Goal: Information Seeking & Learning: Find specific fact

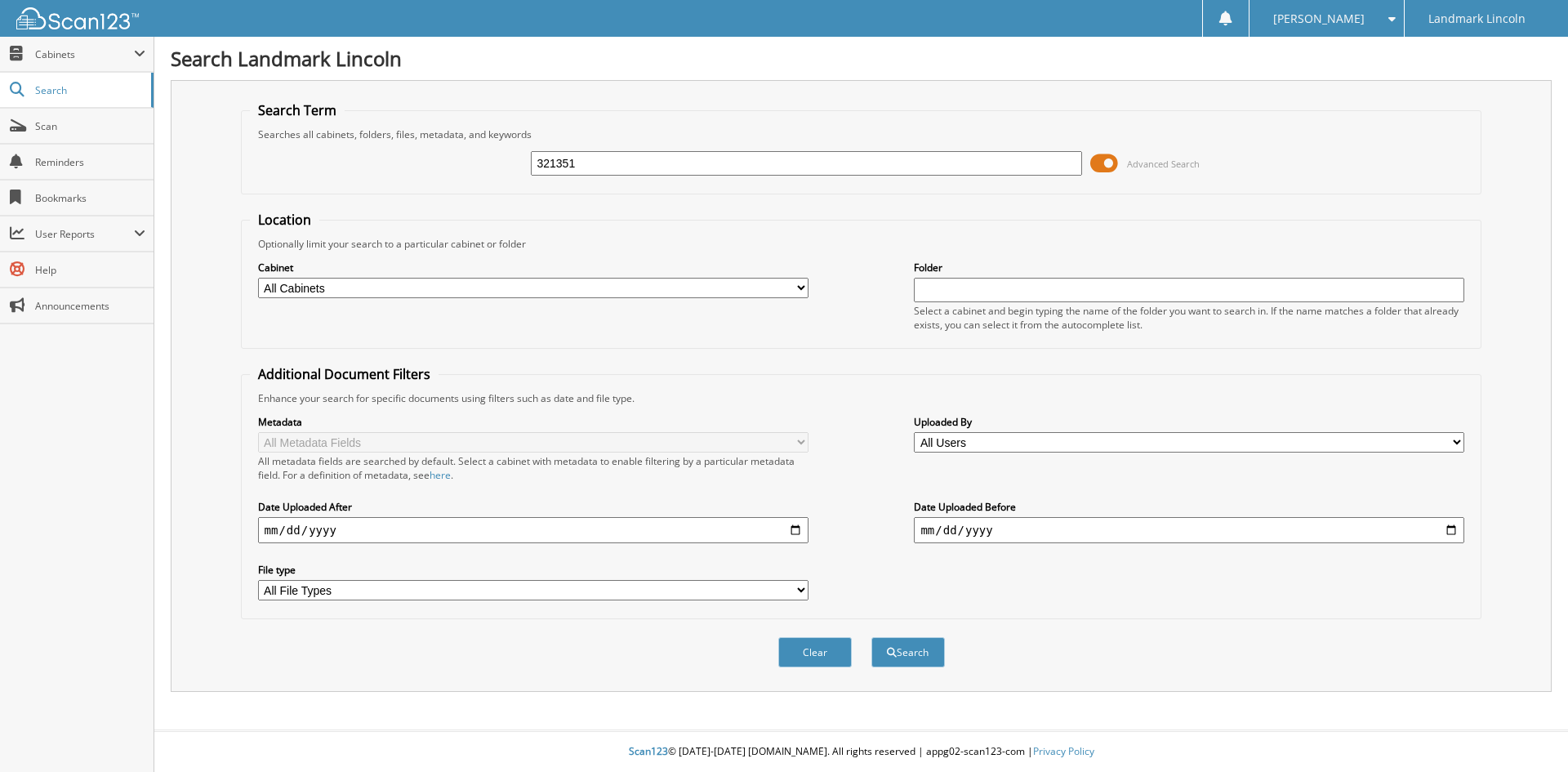
type input "321351"
click at [872, 637] on button "Search" at bounding box center [908, 652] width 74 height 31
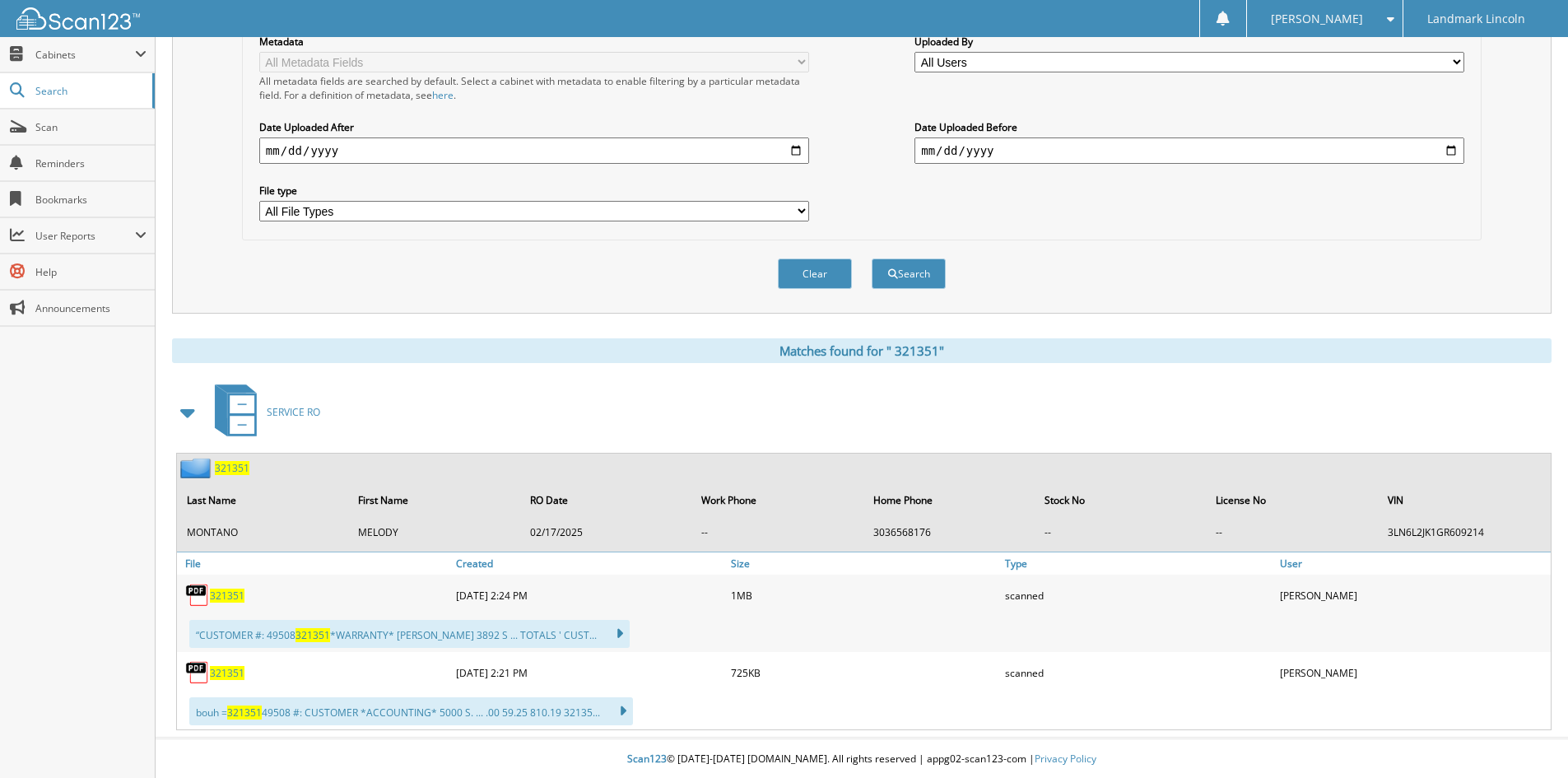
scroll to position [386, 0]
click at [226, 589] on span "3 2 1 3 5 1" at bounding box center [227, 593] width 34 height 14
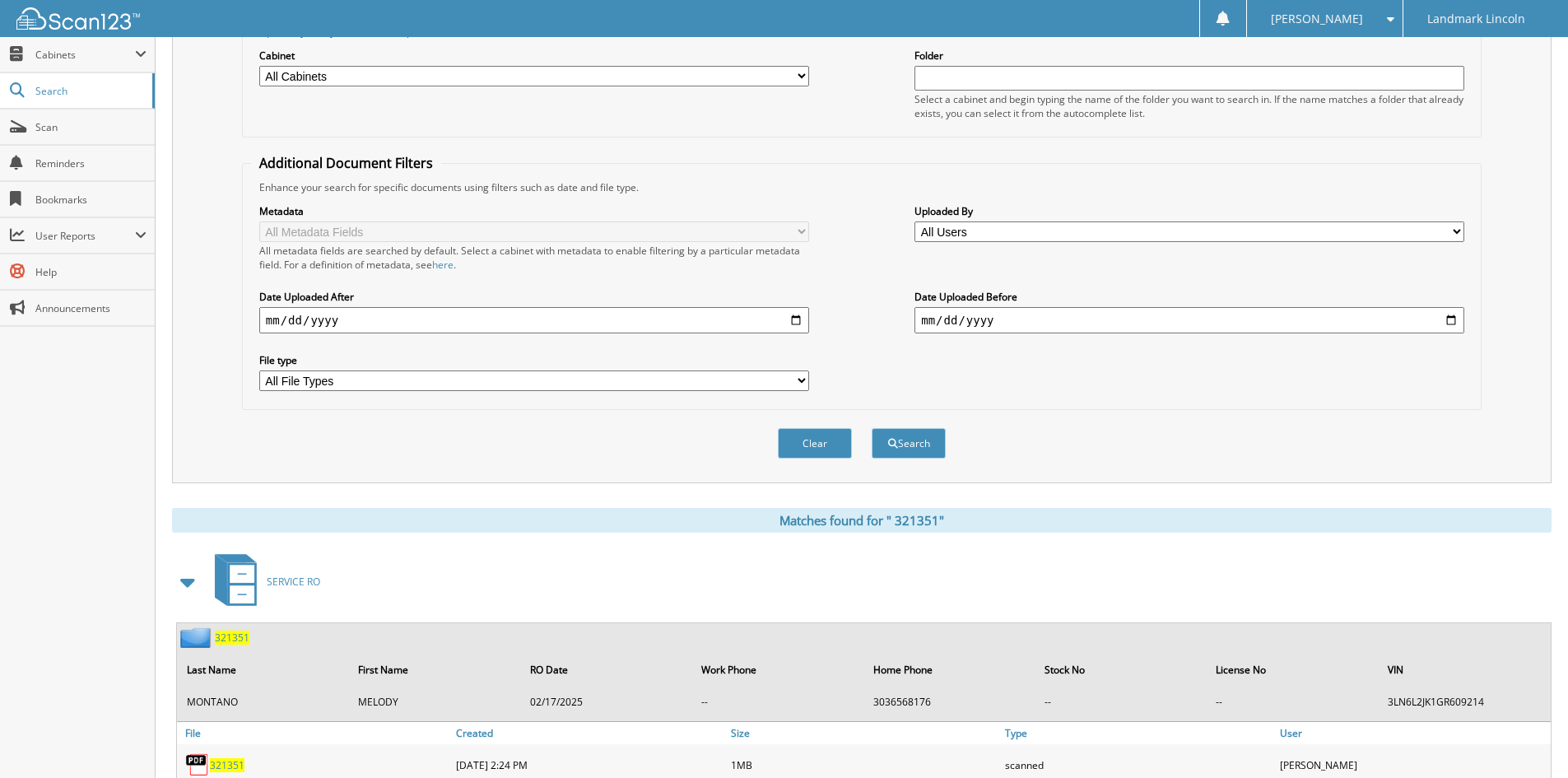
scroll to position [0, 0]
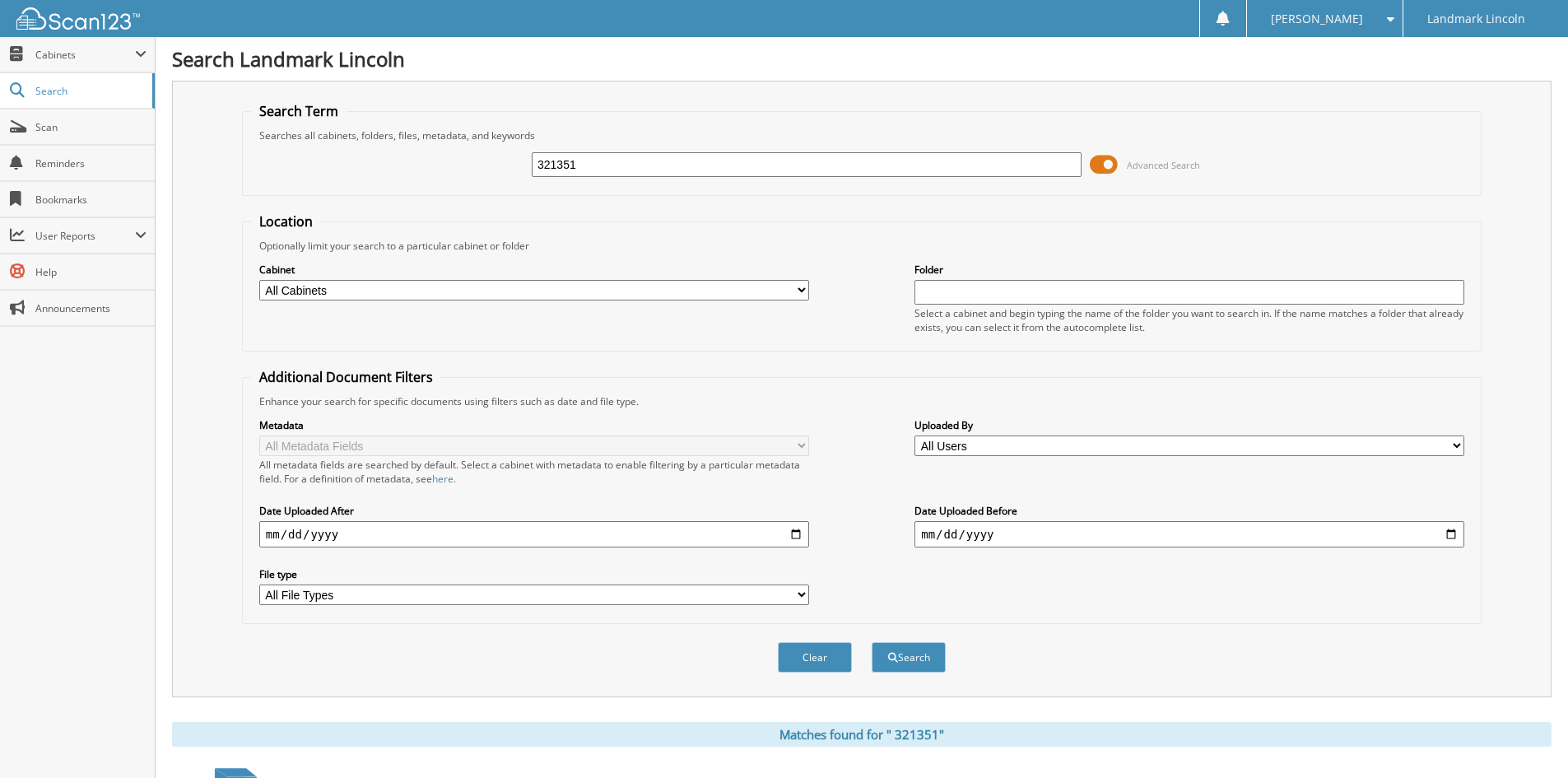
click at [674, 176] on input "321351" at bounding box center [806, 164] width 550 height 24
type input "321351C"
click at [871, 642] on button "Search" at bounding box center [909, 658] width 74 height 31
